Goal: Transaction & Acquisition: Purchase product/service

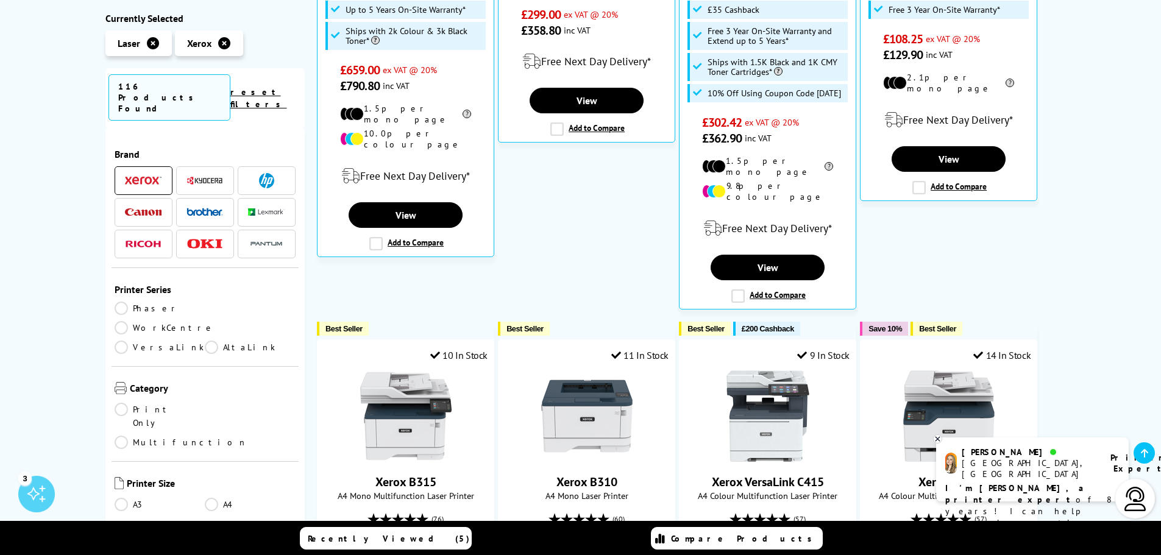
scroll to position [487, 0]
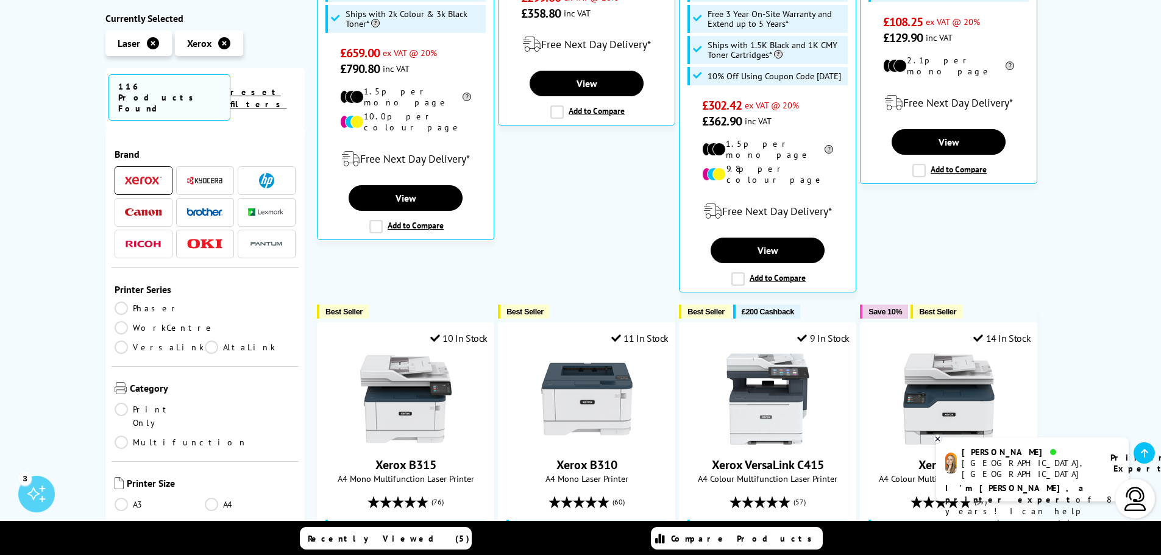
click at [123, 498] on link "A3" at bounding box center [160, 504] width 91 height 13
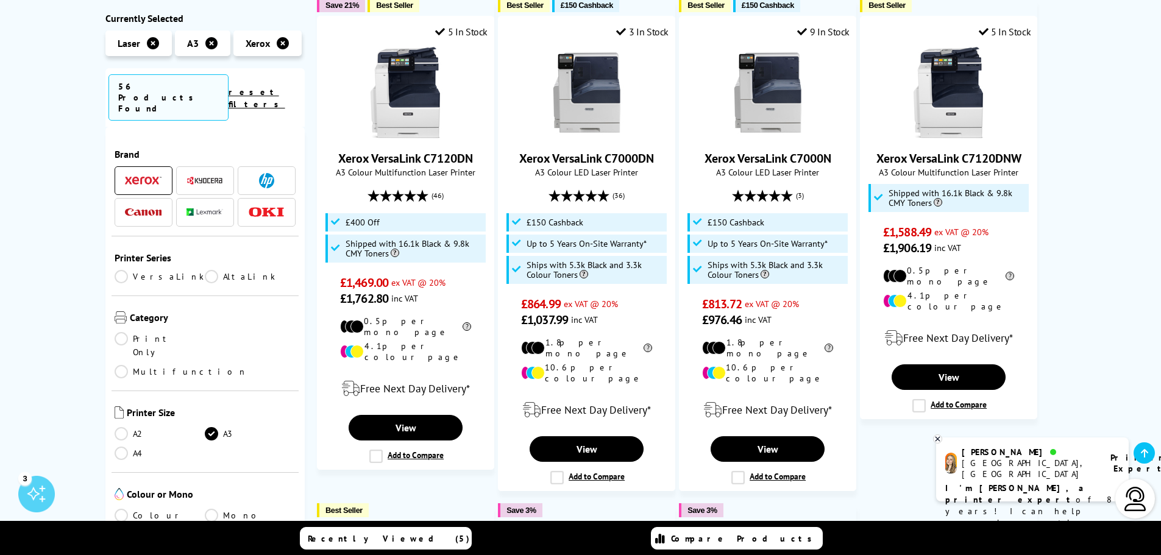
scroll to position [244, 0]
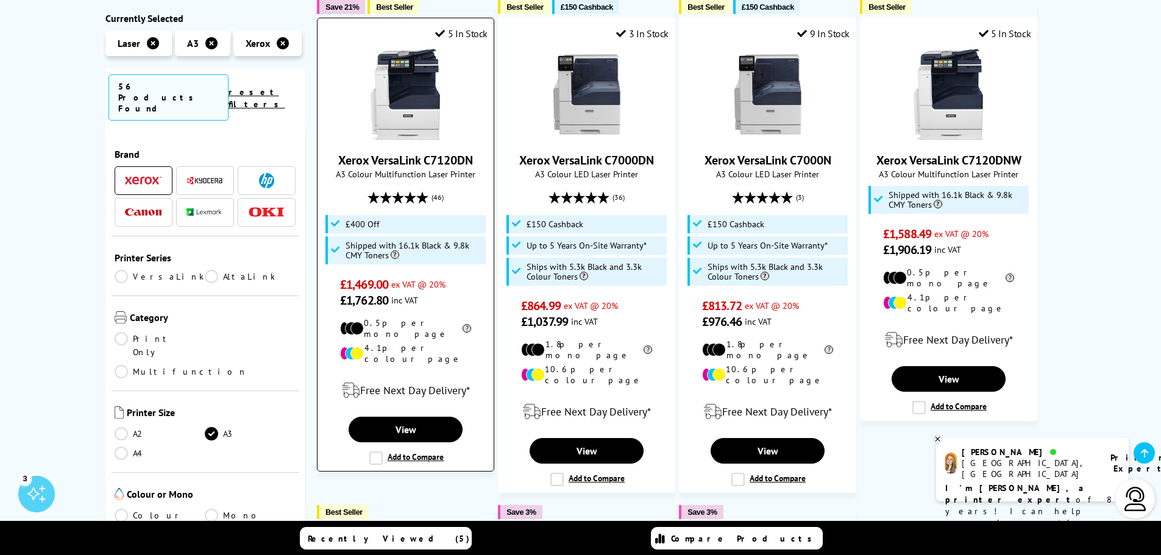
click at [388, 167] on link "Xerox VersaLink C7120DN" at bounding box center [405, 160] width 135 height 16
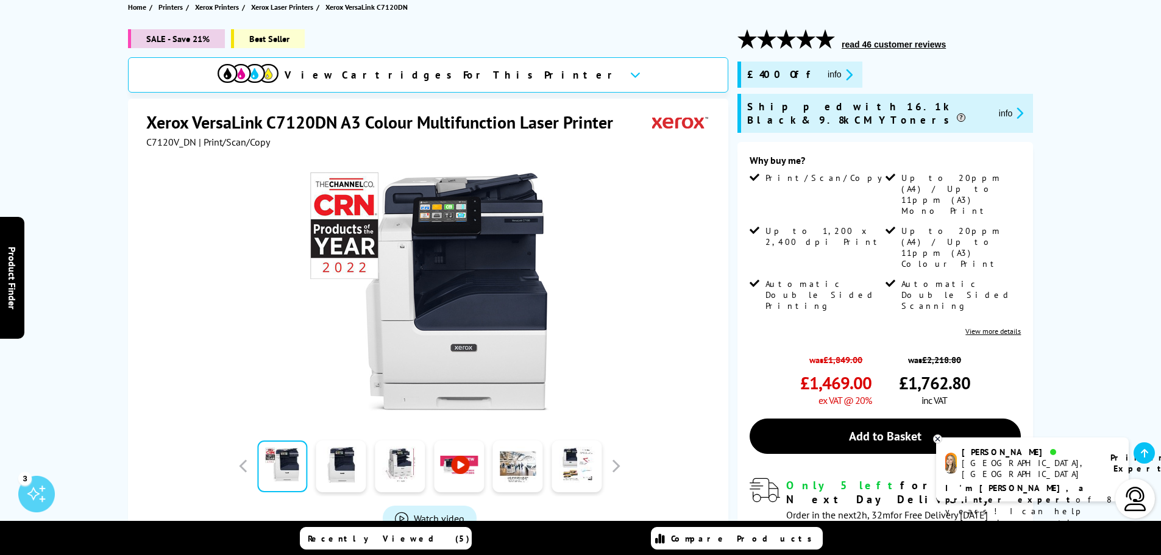
scroll to position [203, 0]
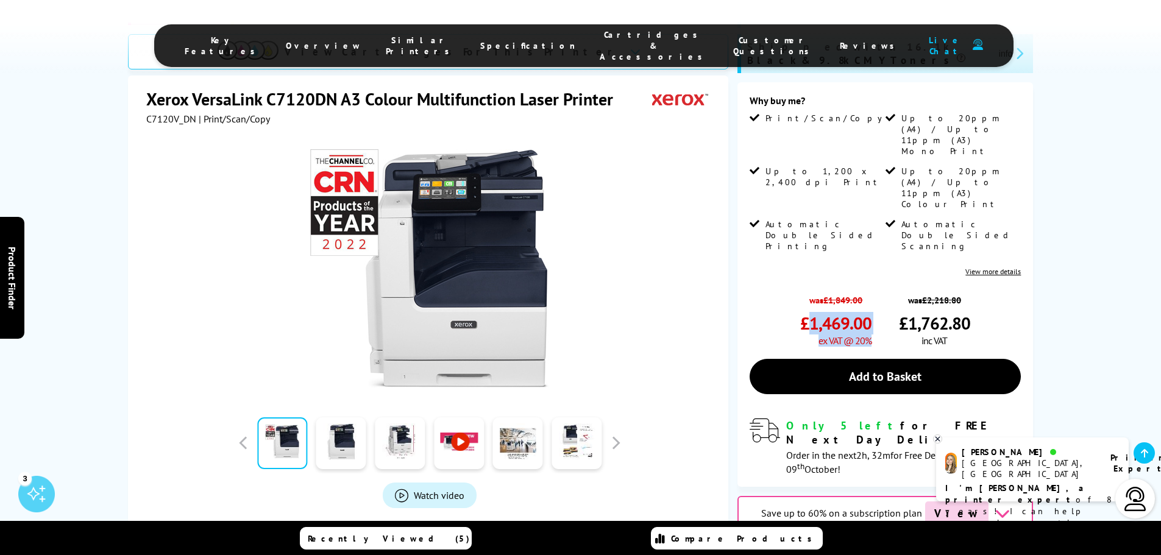
drag, startPoint x: 880, startPoint y: 257, endPoint x: 812, endPoint y: 258, distance: 68.2
click at [812, 288] on div "was £1,849.00 £1,469.00 ex VAT @ 20% was £2,218.80 £1,762.80 inc VAT" at bounding box center [884, 317] width 271 height 58
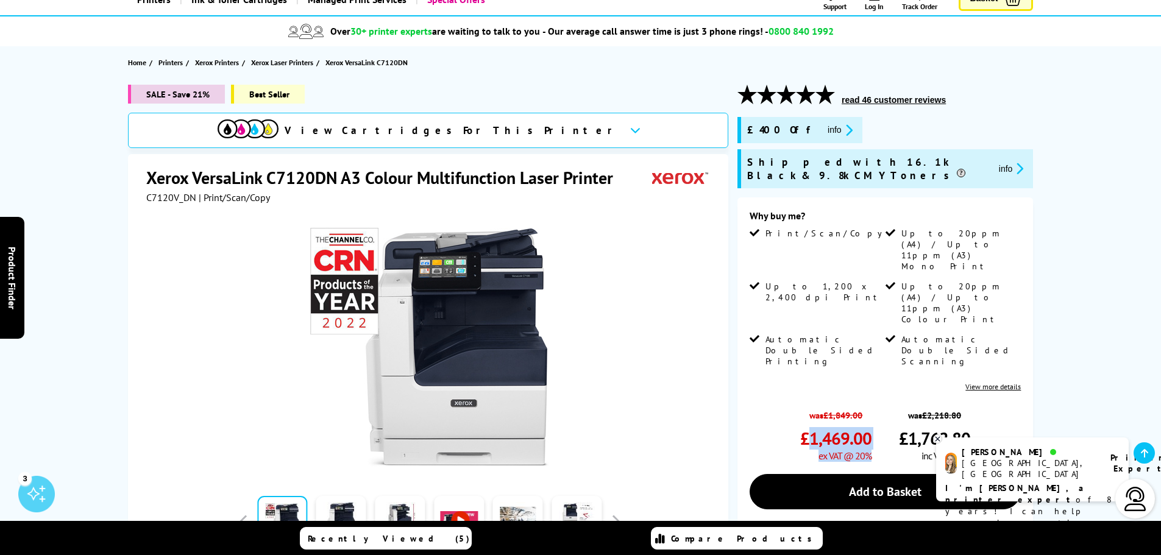
scroll to position [41, 0]
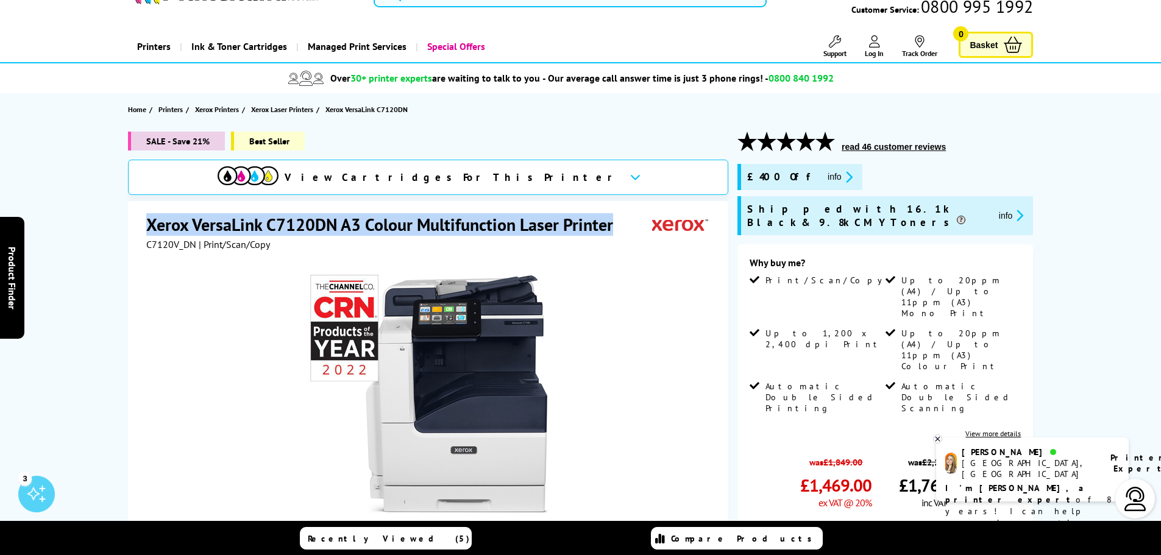
copy h1 "Xerox VersaLink C7120DN A3 Colour Multifunction Laser Printer"
drag, startPoint x: 143, startPoint y: 225, endPoint x: 609, endPoint y: 228, distance: 465.5
click at [609, 228] on div "Xerox VersaLink C7120DN A3 Colour Multifunction Laser Printer C7120V_DN | Print…" at bounding box center [428, 463] width 600 height 525
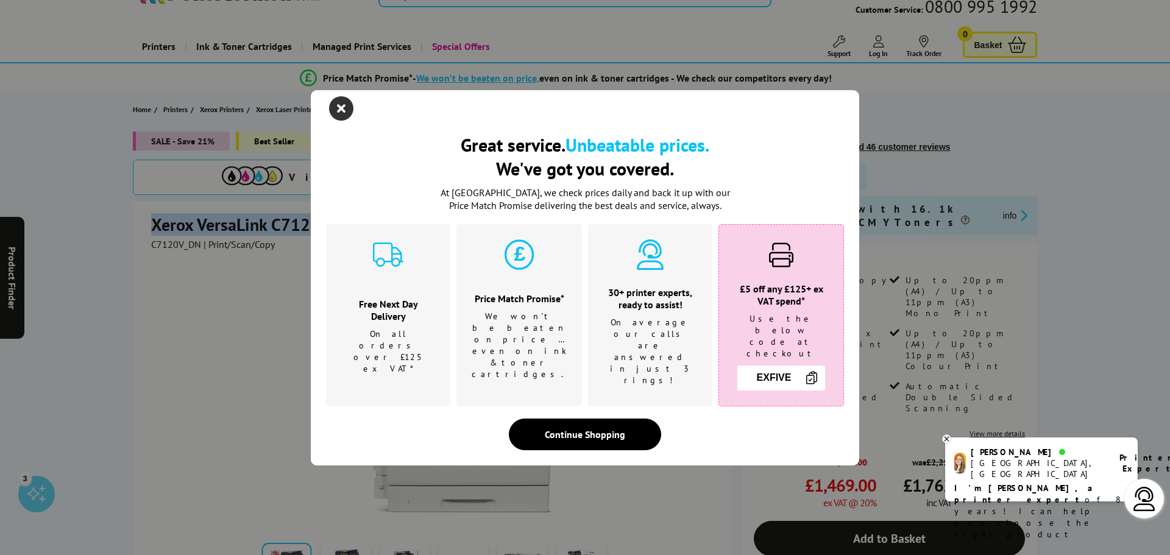
click at [335, 120] on icon "close modal" at bounding box center [341, 108] width 24 height 24
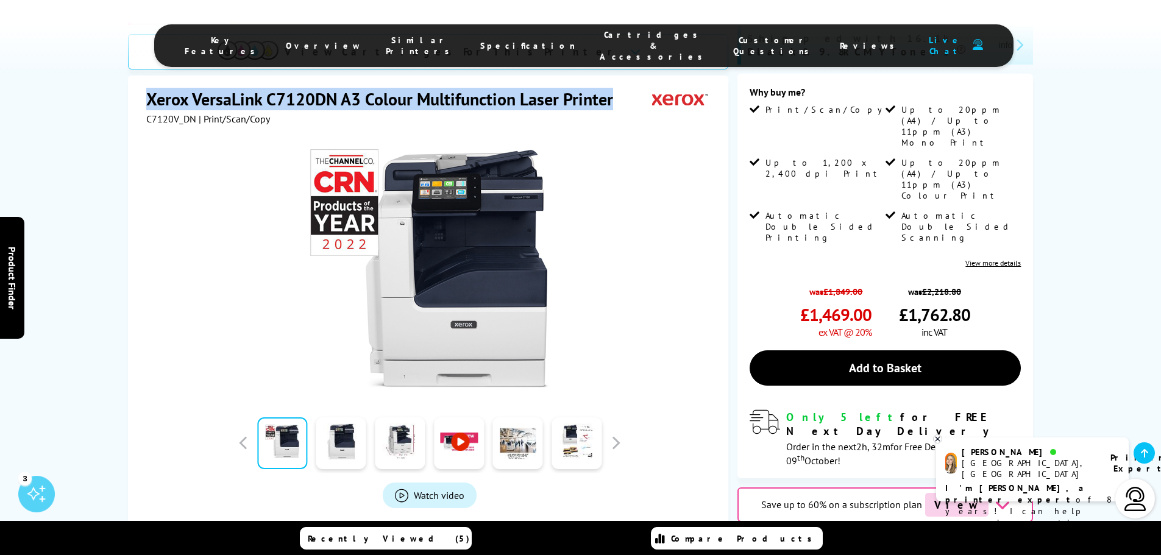
scroll to position [244, 0]
